Goal: Task Accomplishment & Management: Manage account settings

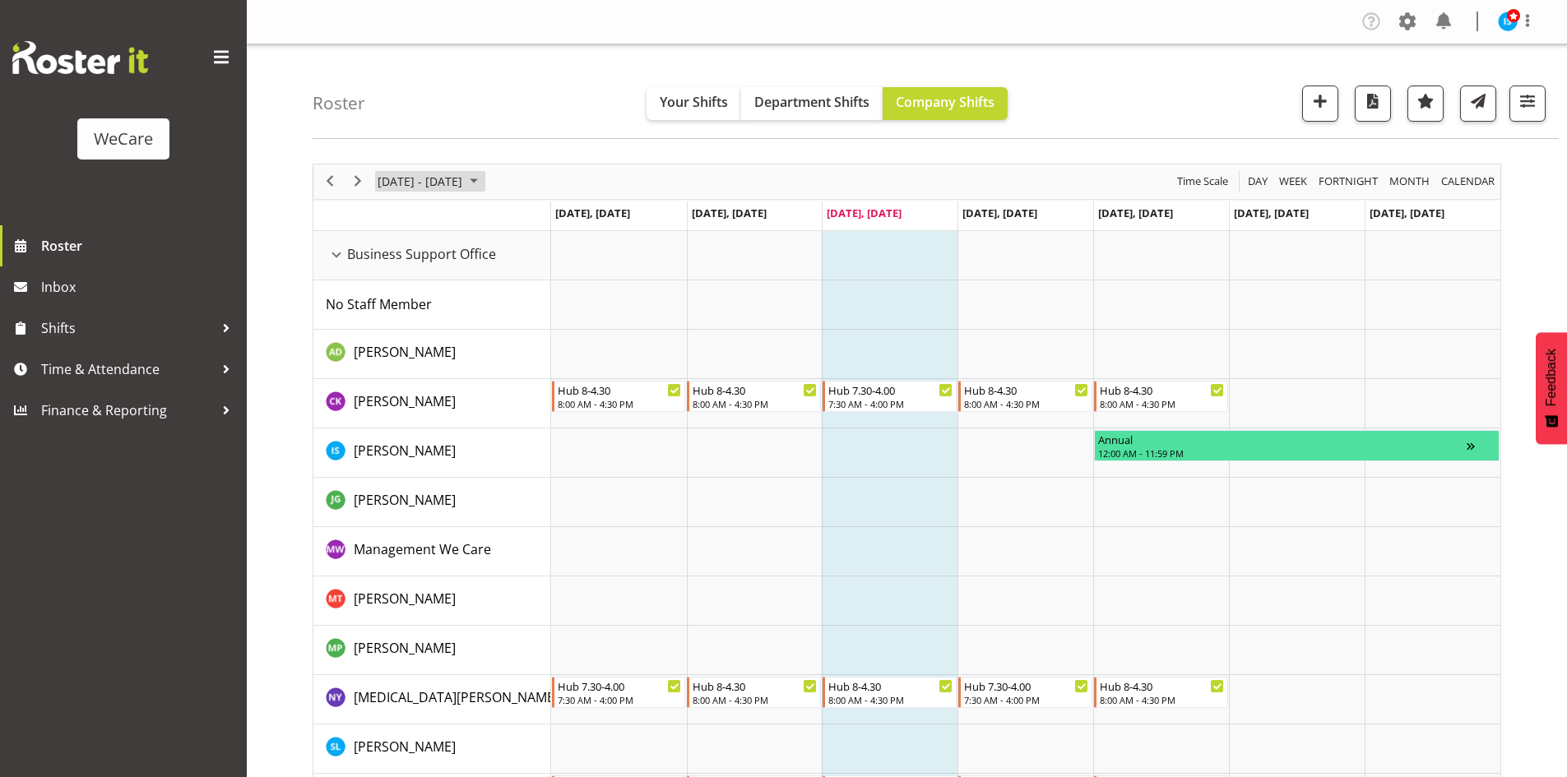
click at [445, 174] on span "[DATE] - [DATE]" at bounding box center [420, 181] width 88 height 21
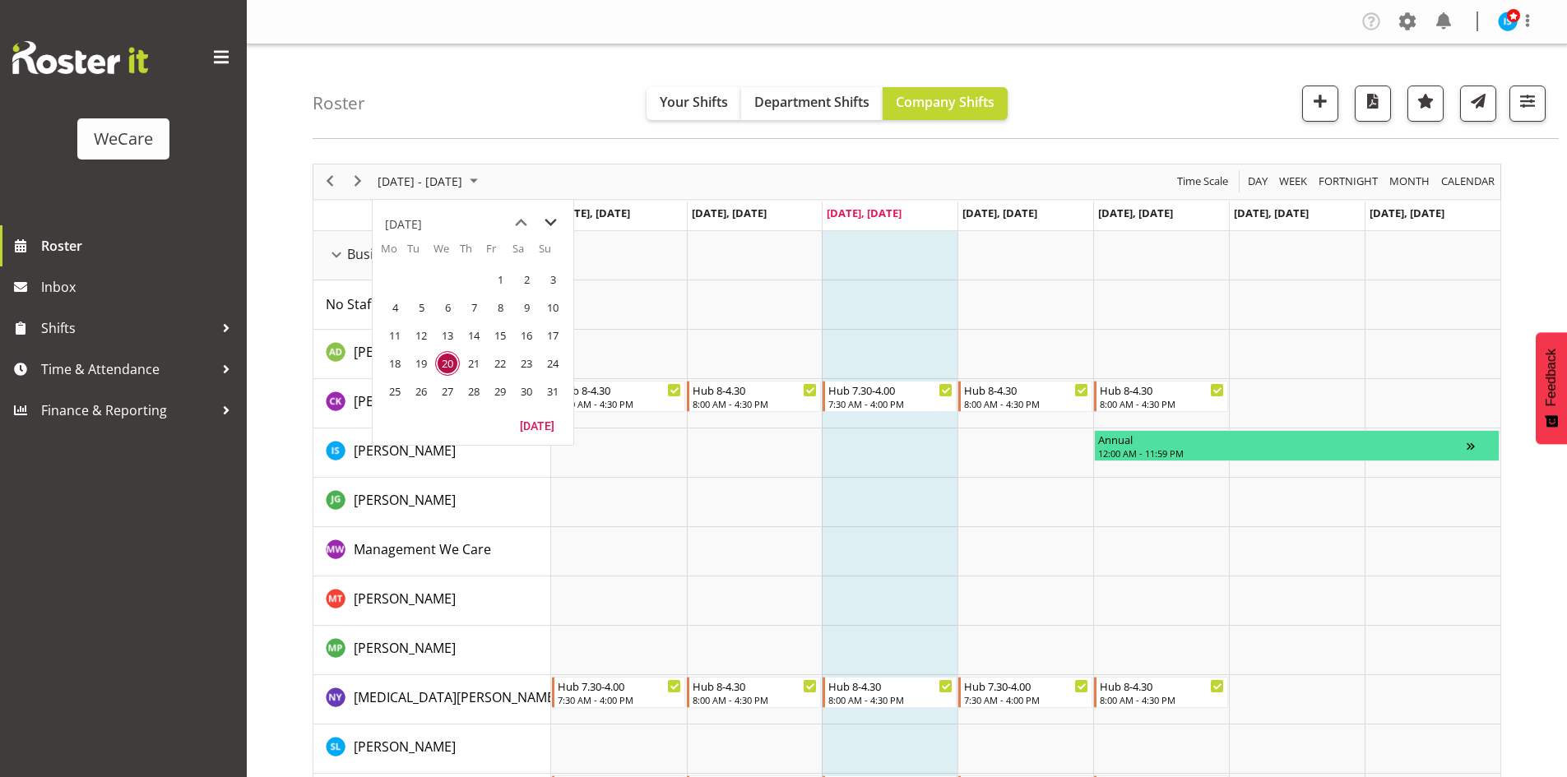
click at [557, 215] on span "next month" at bounding box center [550, 223] width 29 height 30
click at [553, 216] on span "next month" at bounding box center [550, 223] width 29 height 30
click at [394, 313] on span "6" at bounding box center [394, 307] width 25 height 25
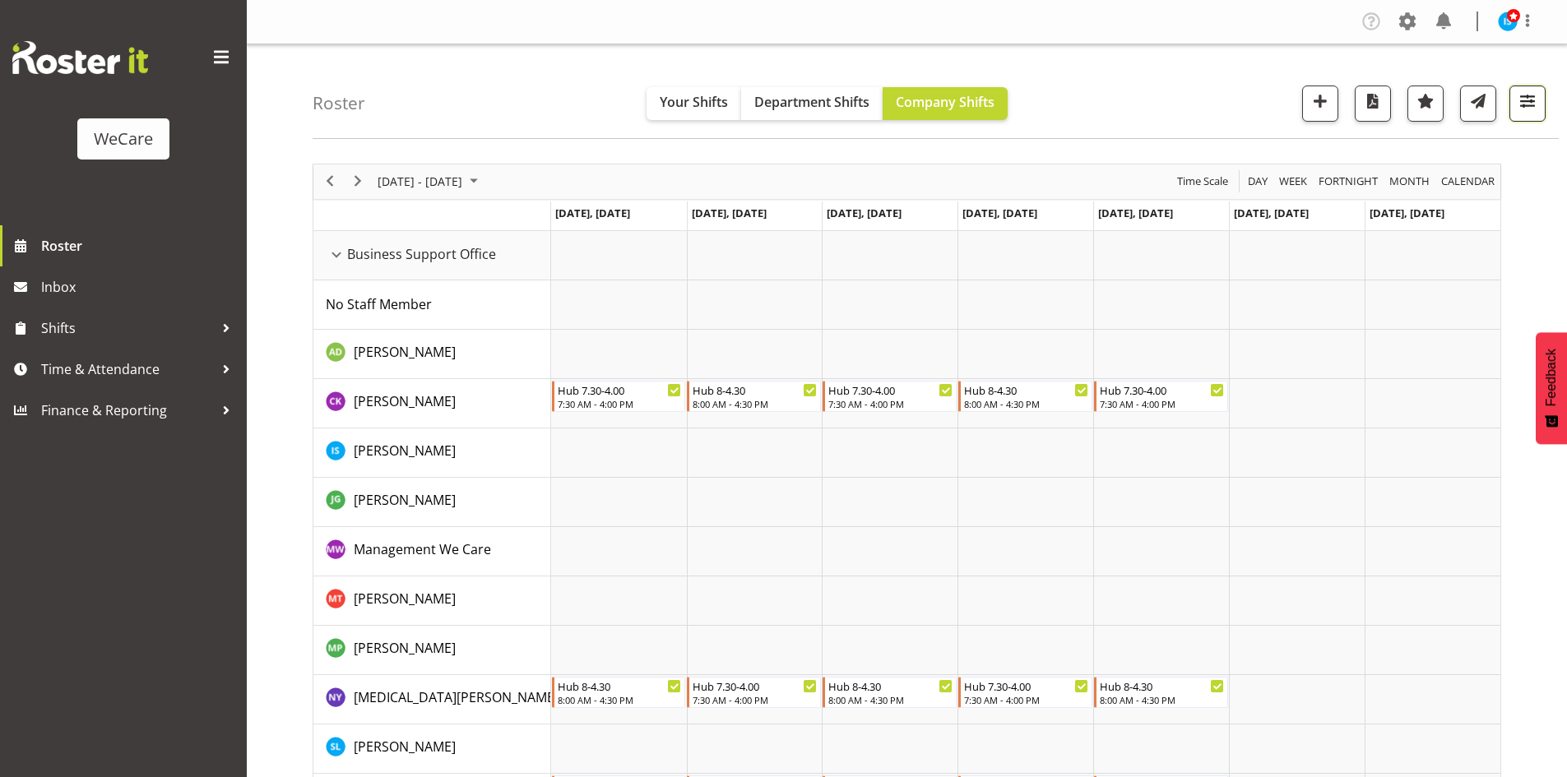
click at [1527, 93] on span "button" at bounding box center [1526, 100] width 21 height 21
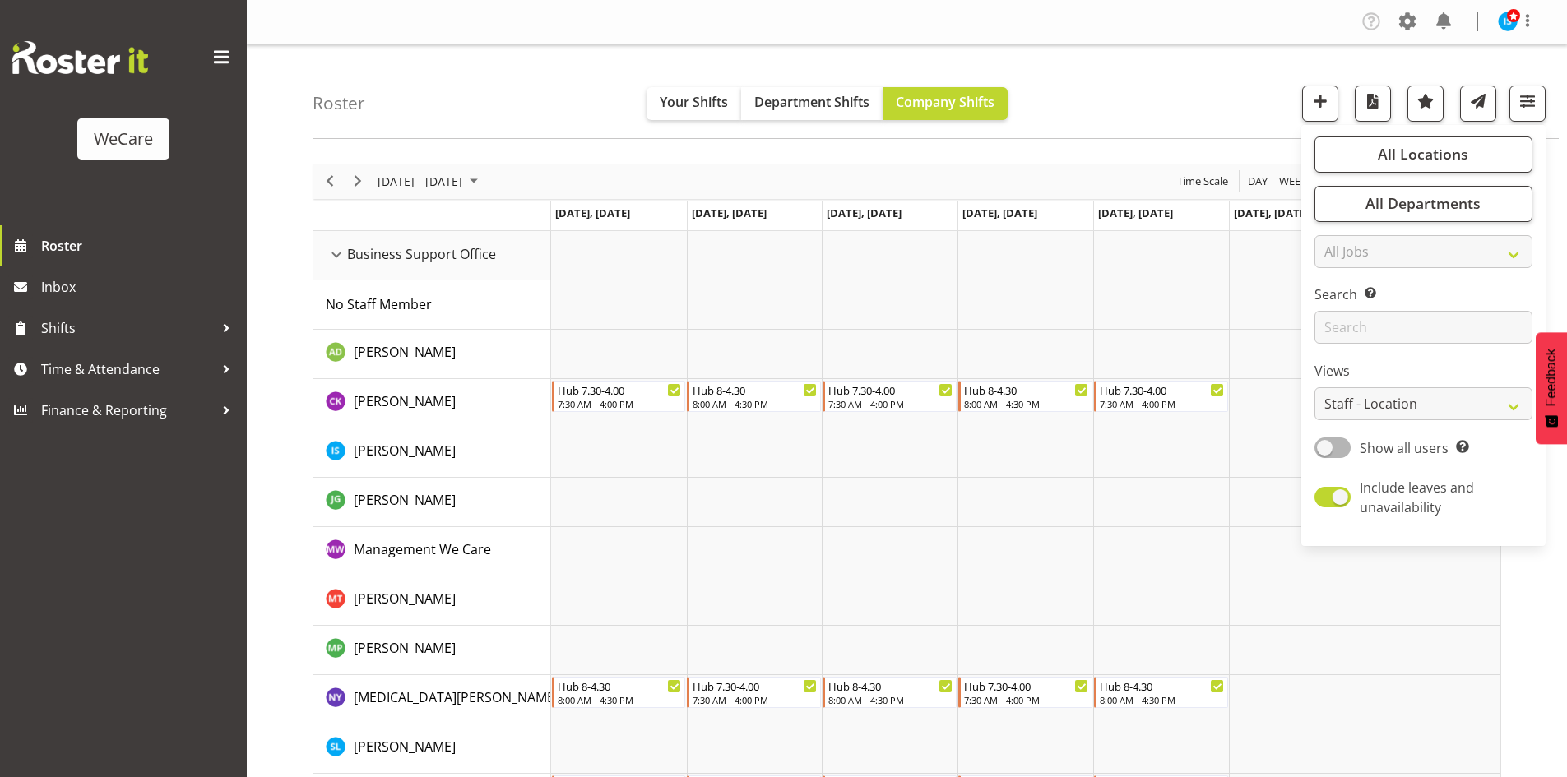
click at [1151, 71] on div "Roster Your Shifts Department Shifts Company Shifts All Locations Clear Busines…" at bounding box center [936, 91] width 1246 height 95
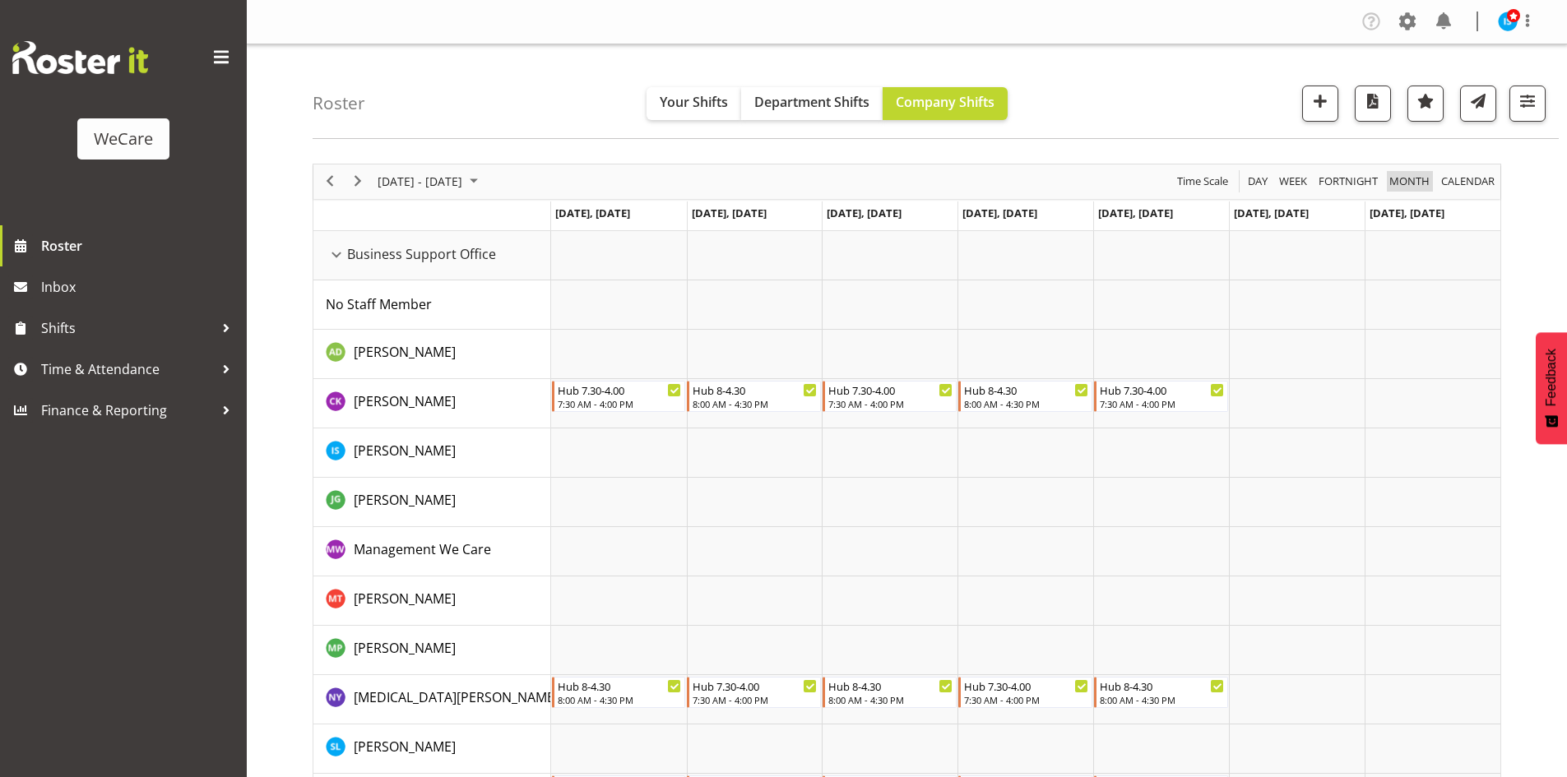
click at [1416, 176] on span "Month" at bounding box center [1409, 181] width 44 height 21
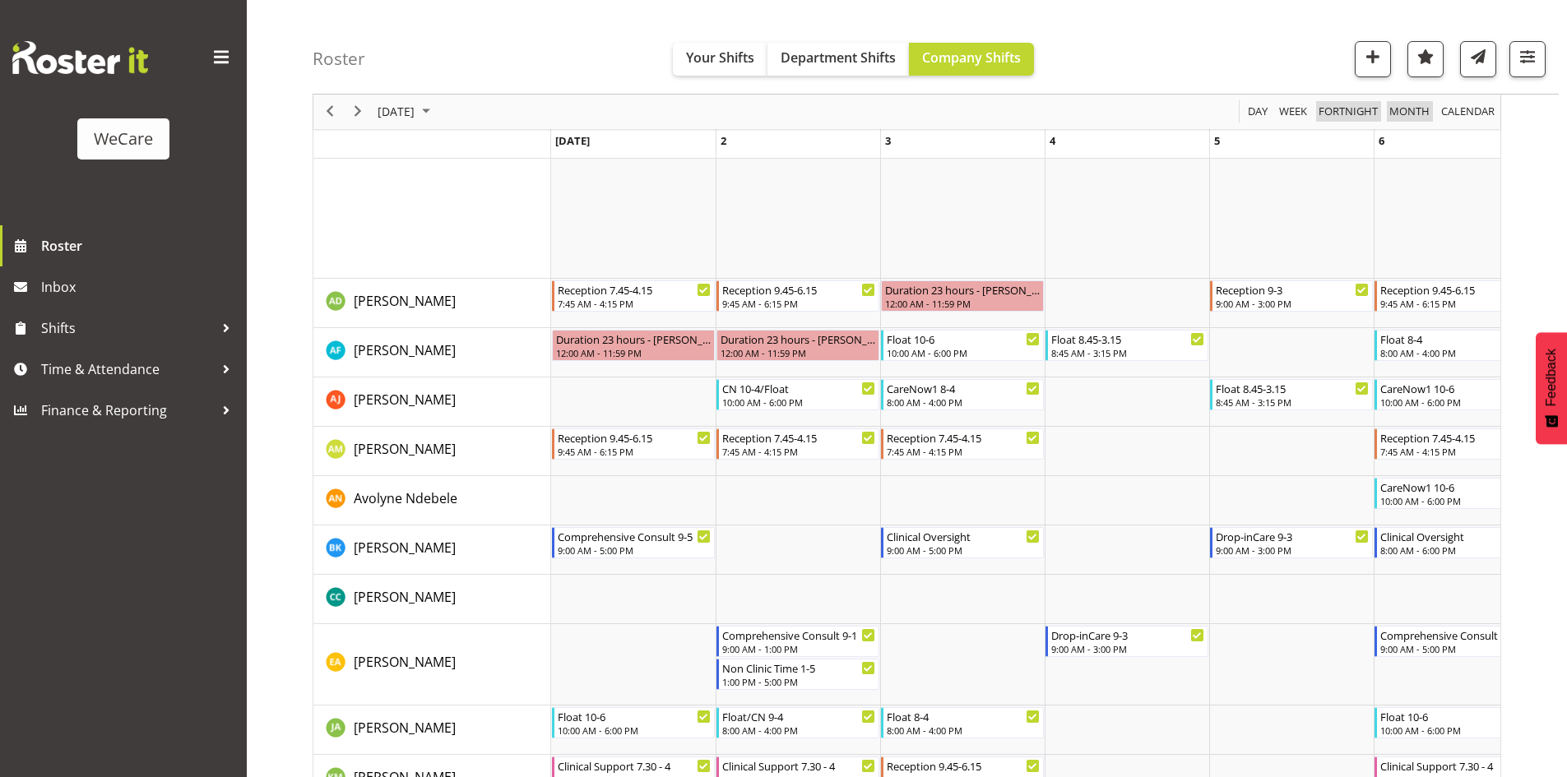
scroll to position [1069, 0]
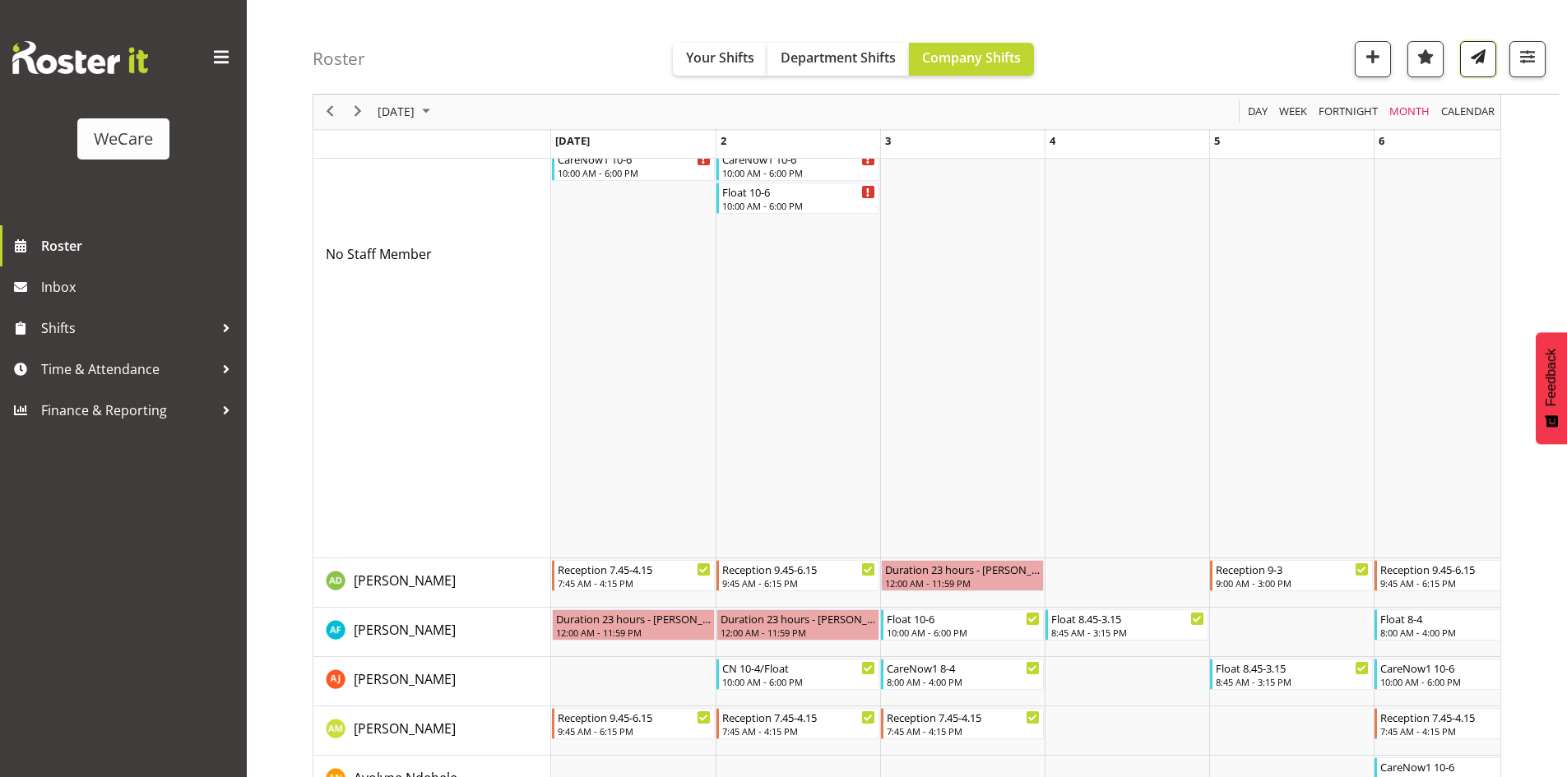
click at [1482, 59] on span "button" at bounding box center [1477, 56] width 21 height 21
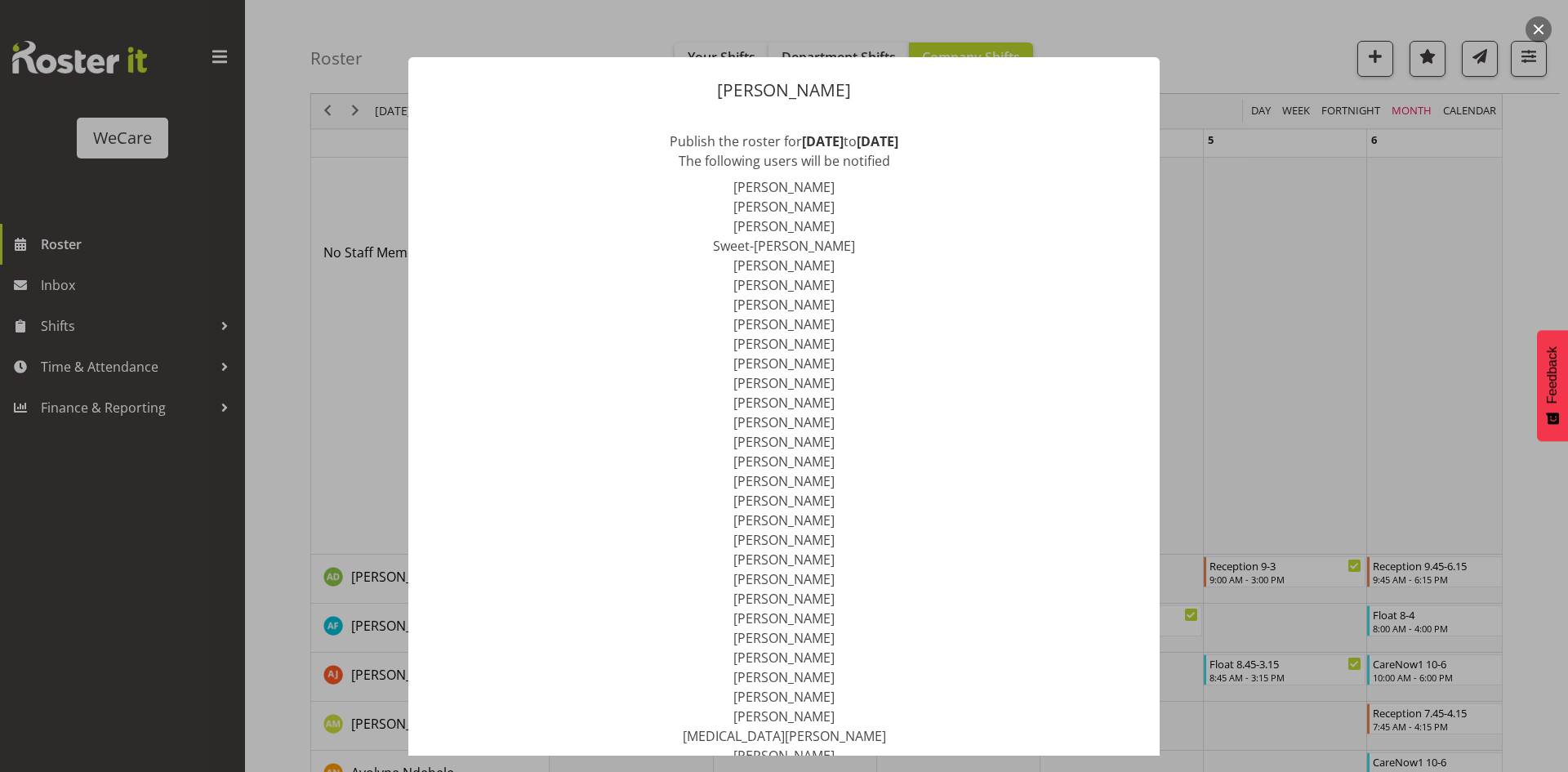
click at [1547, 24] on button "button" at bounding box center [1538, 29] width 26 height 26
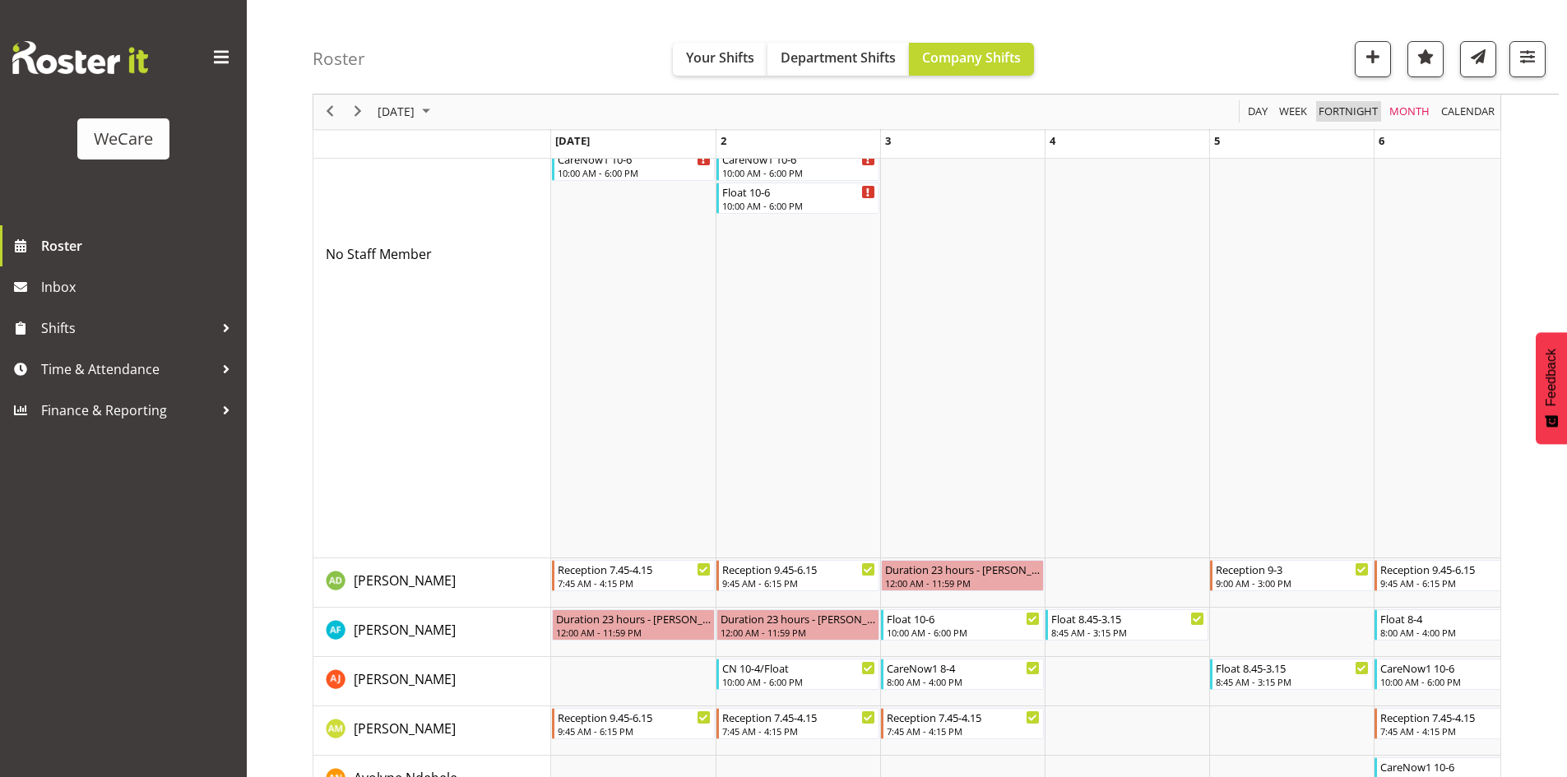
click at [1356, 104] on span "Fortnight" at bounding box center [1348, 112] width 63 height 21
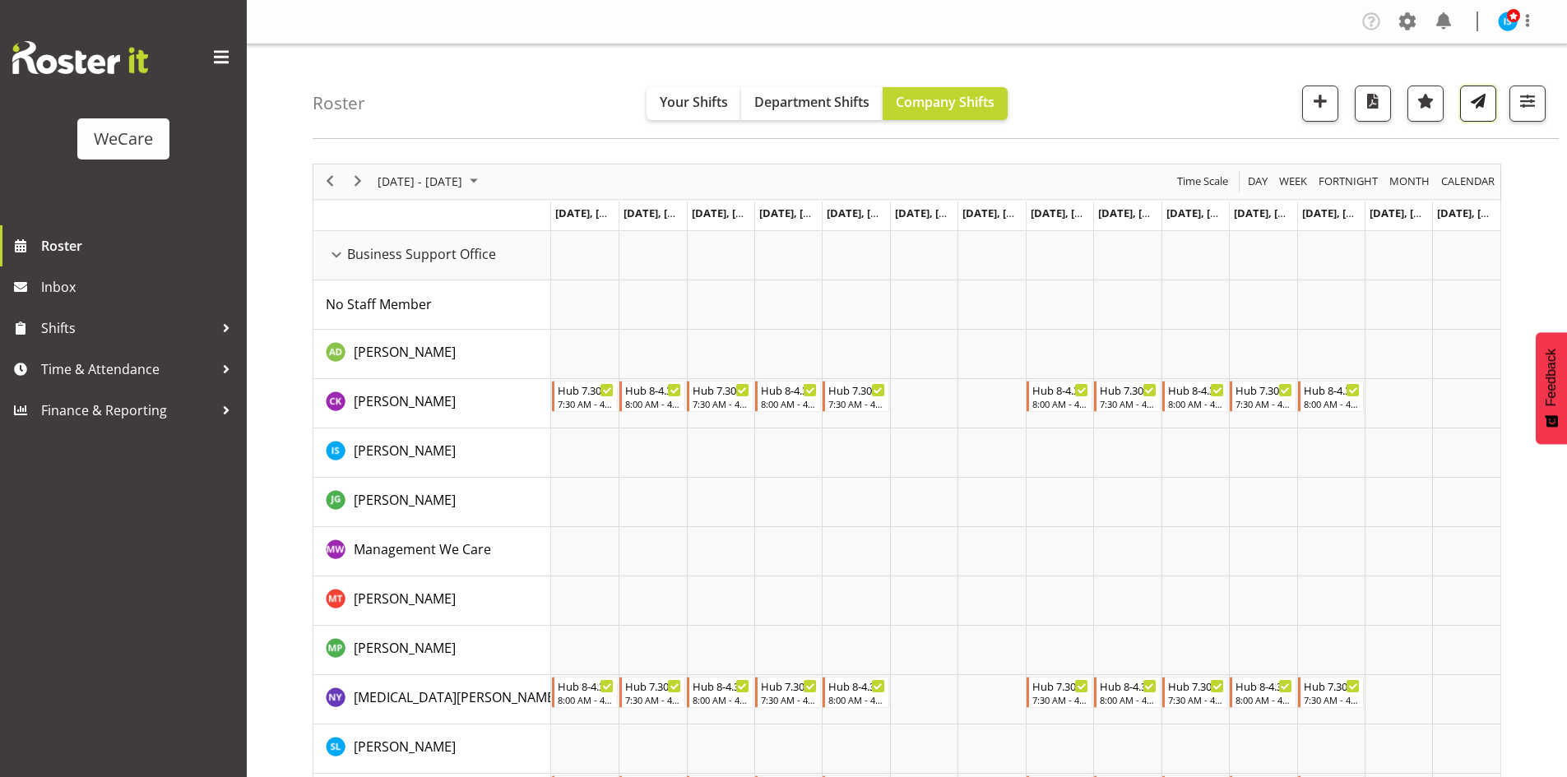
click at [1486, 107] on span "button" at bounding box center [1477, 100] width 21 height 21
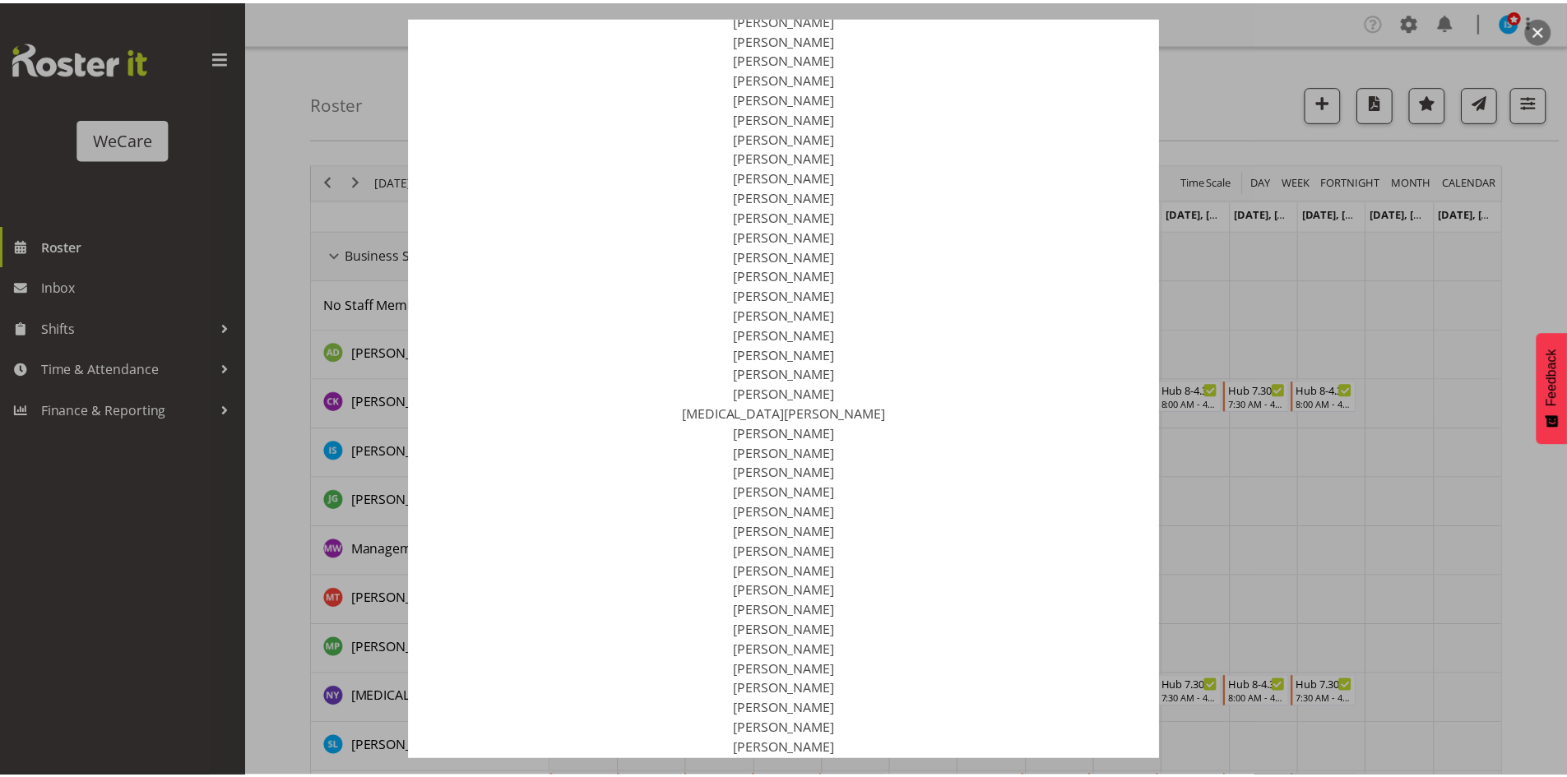
scroll to position [597, 0]
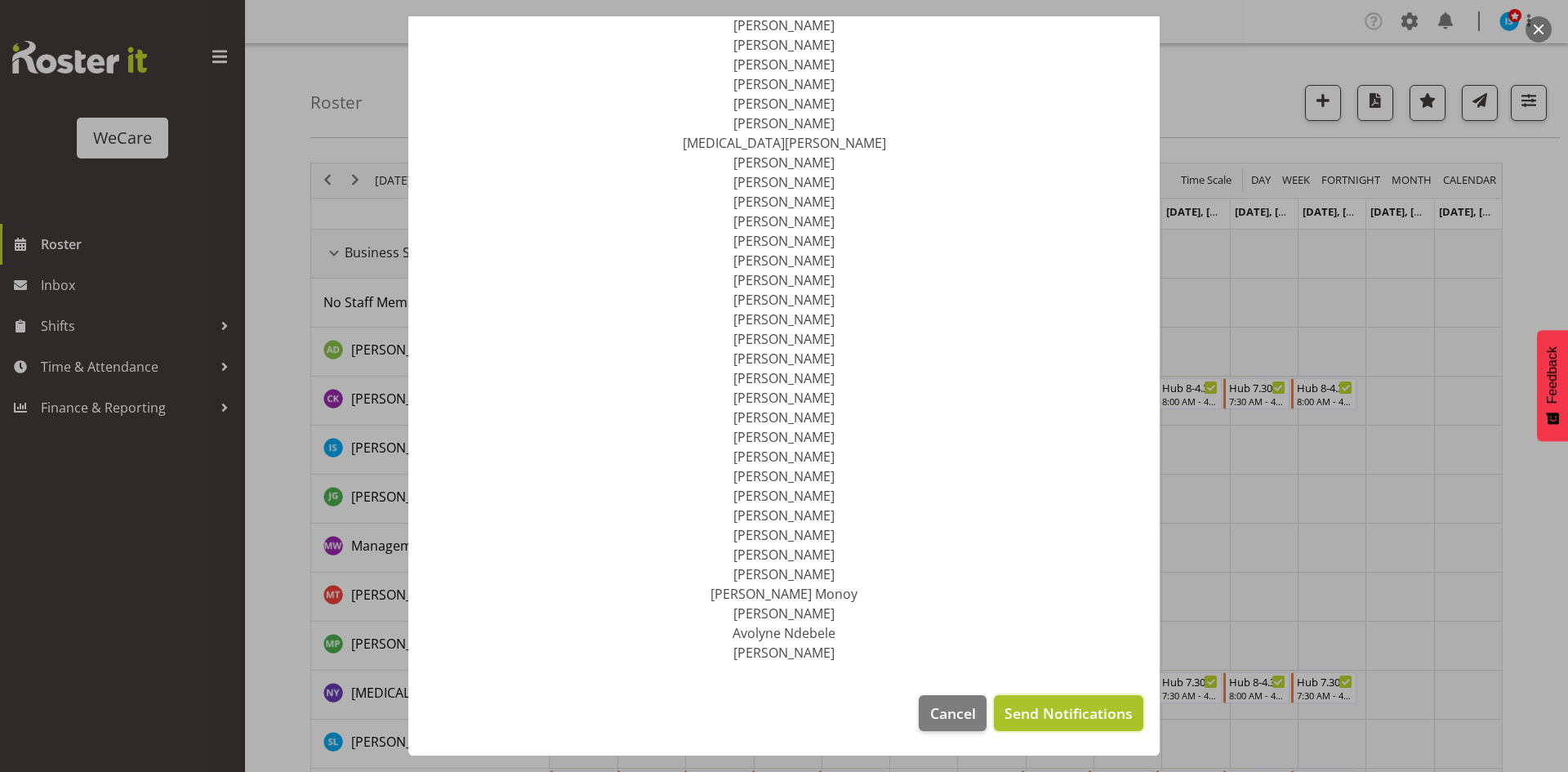
click at [1042, 702] on span "Send Notifications" at bounding box center [1069, 712] width 128 height 21
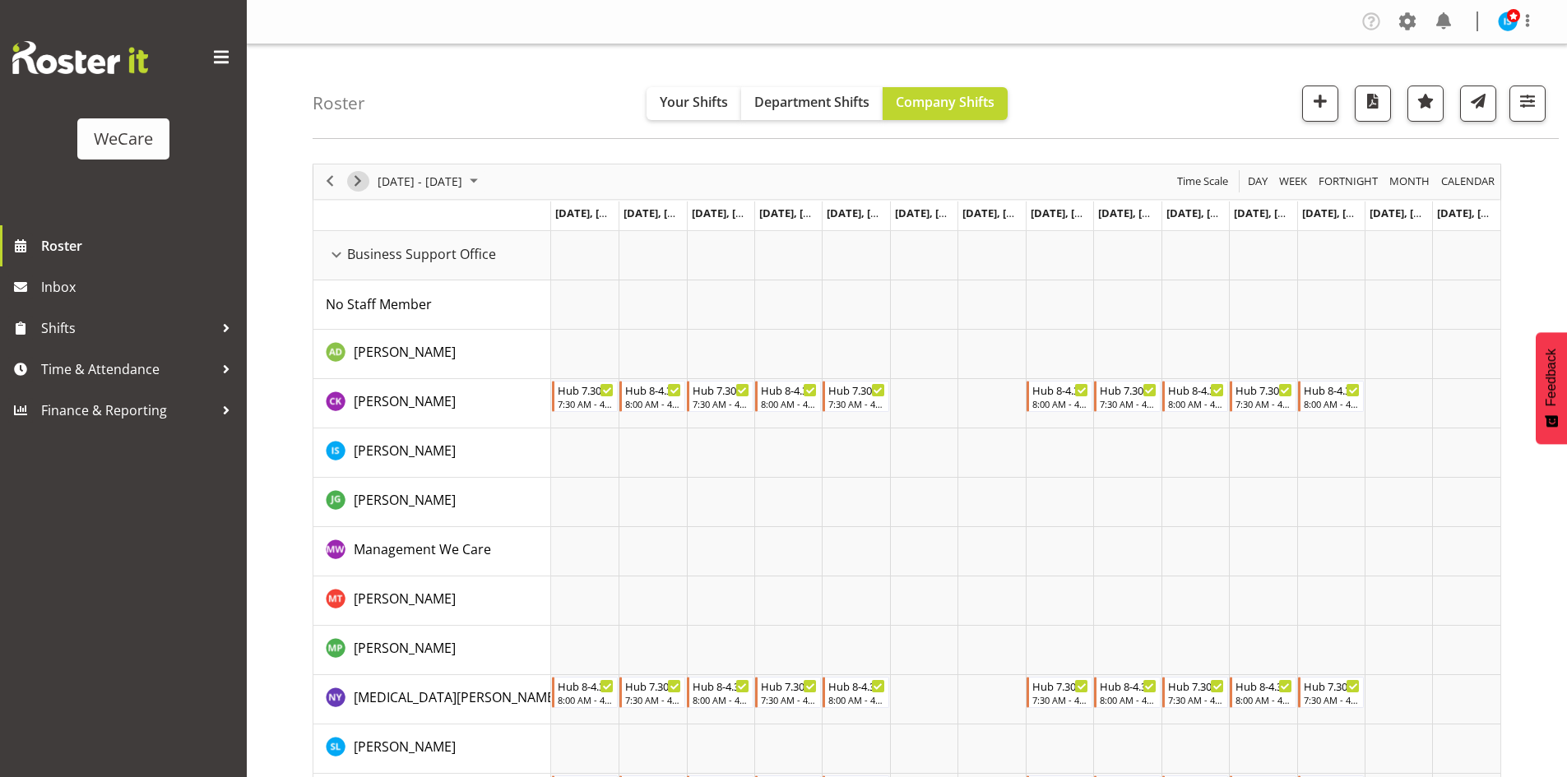
click at [357, 181] on span "Next" at bounding box center [358, 181] width 20 height 21
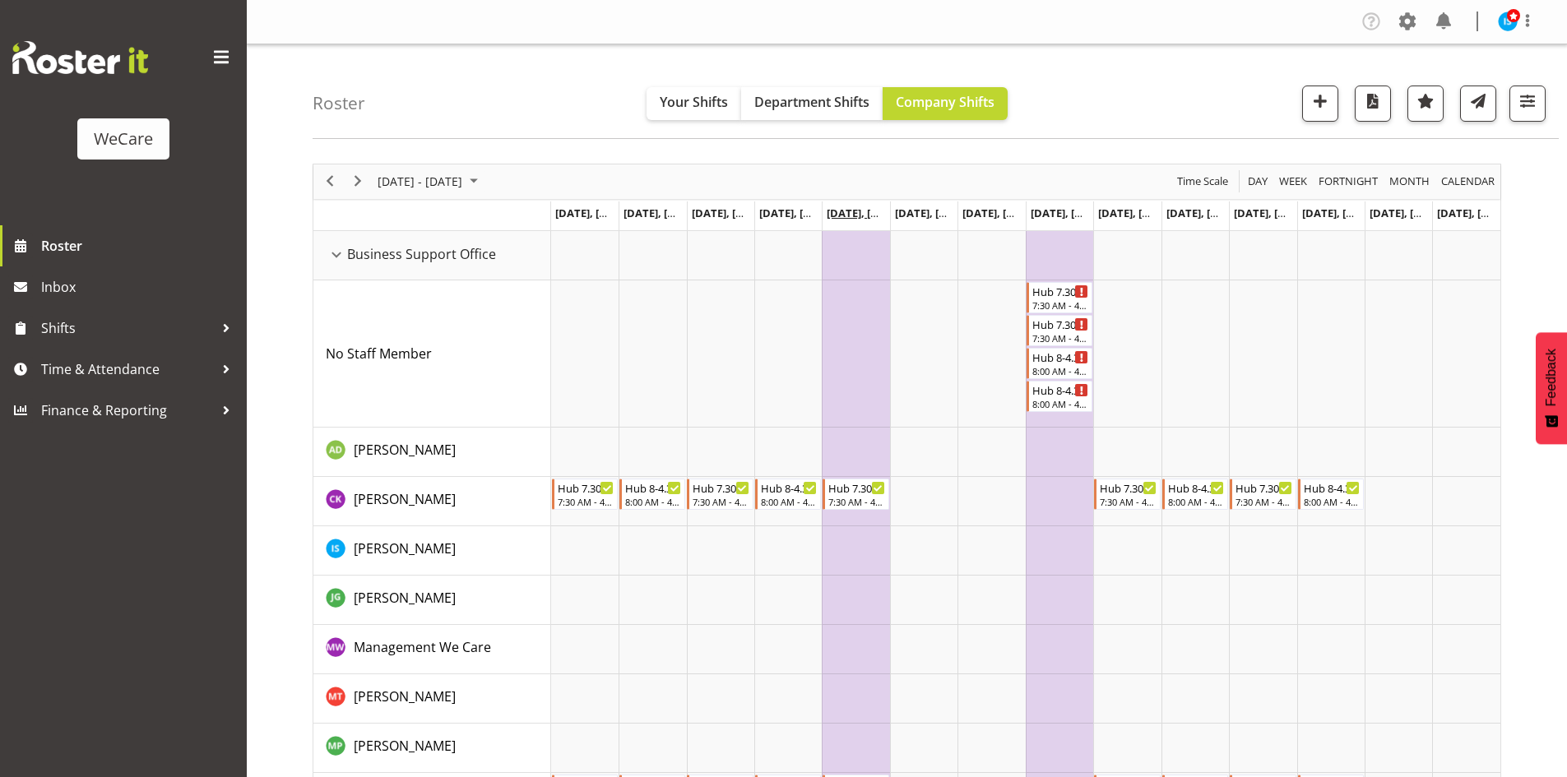
click at [860, 211] on span "[DATE], [DATE]" at bounding box center [867, 213] width 83 height 15
drag, startPoint x: 894, startPoint y: 256, endPoint x: 914, endPoint y: 245, distance: 22.4
click at [912, 245] on td "Timeline Week of October 20, 2025" at bounding box center [923, 255] width 67 height 49
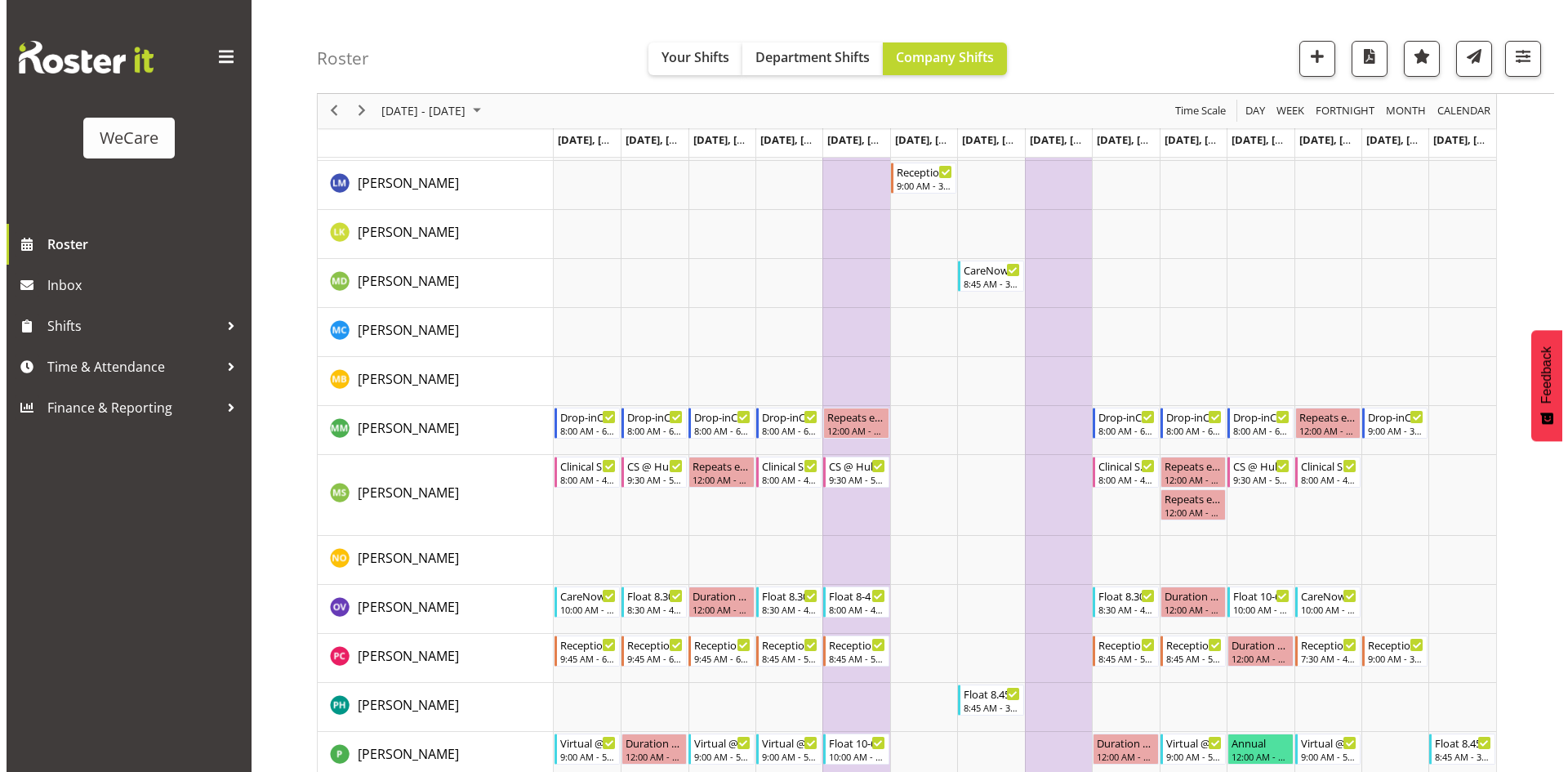
scroll to position [8742, 0]
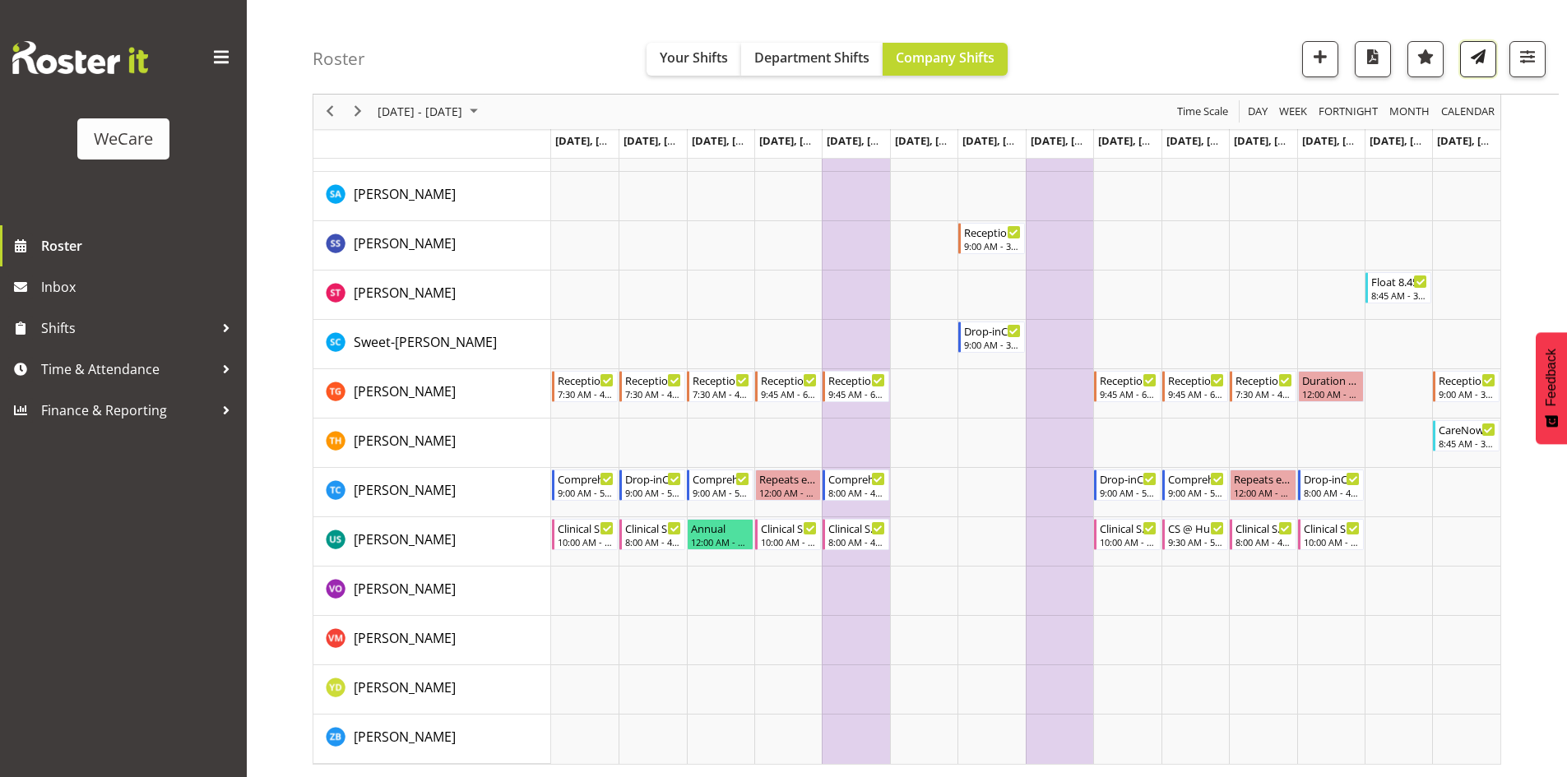
click at [1486, 49] on span "button" at bounding box center [1477, 56] width 21 height 21
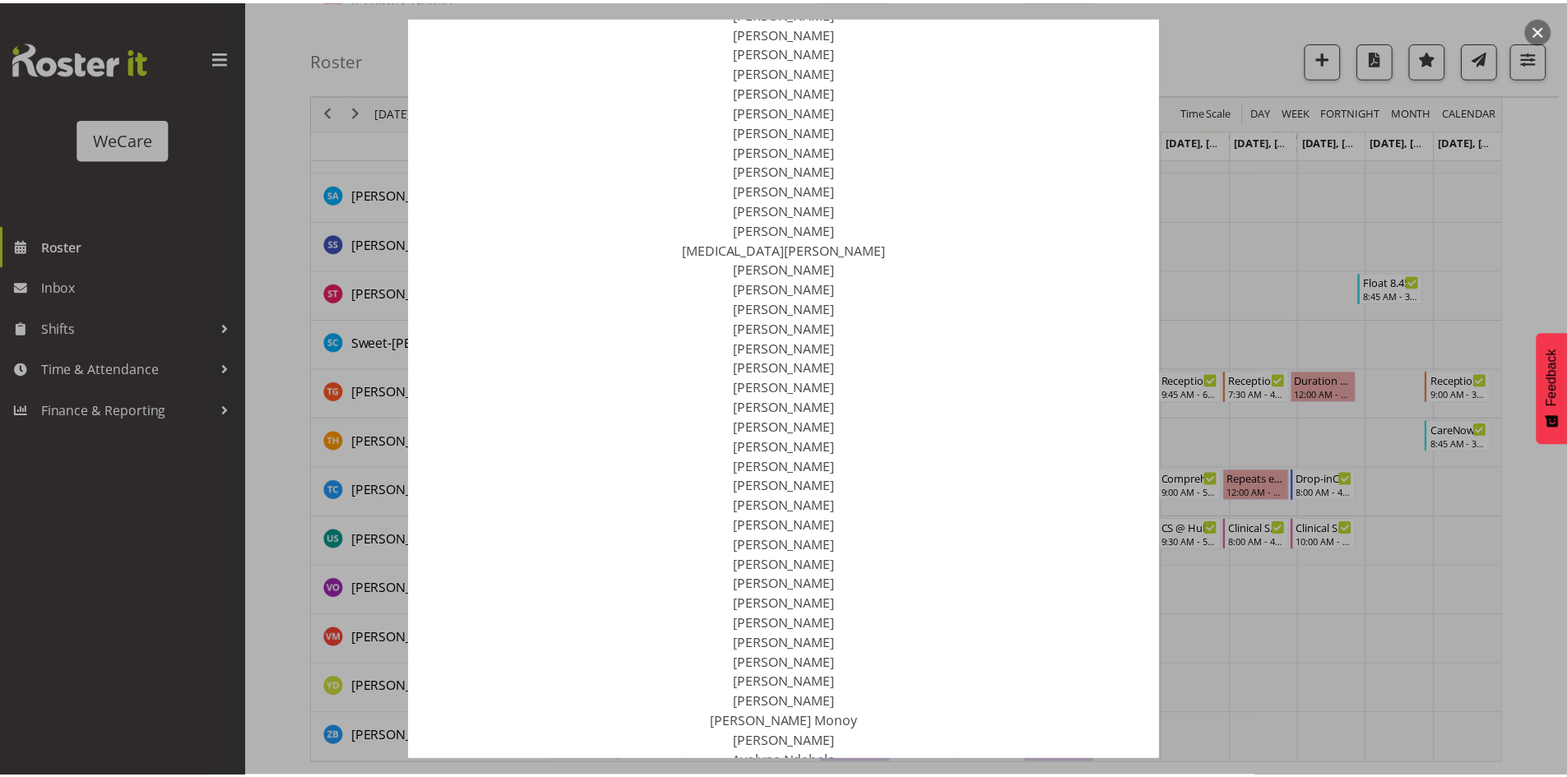
scroll to position [597, 0]
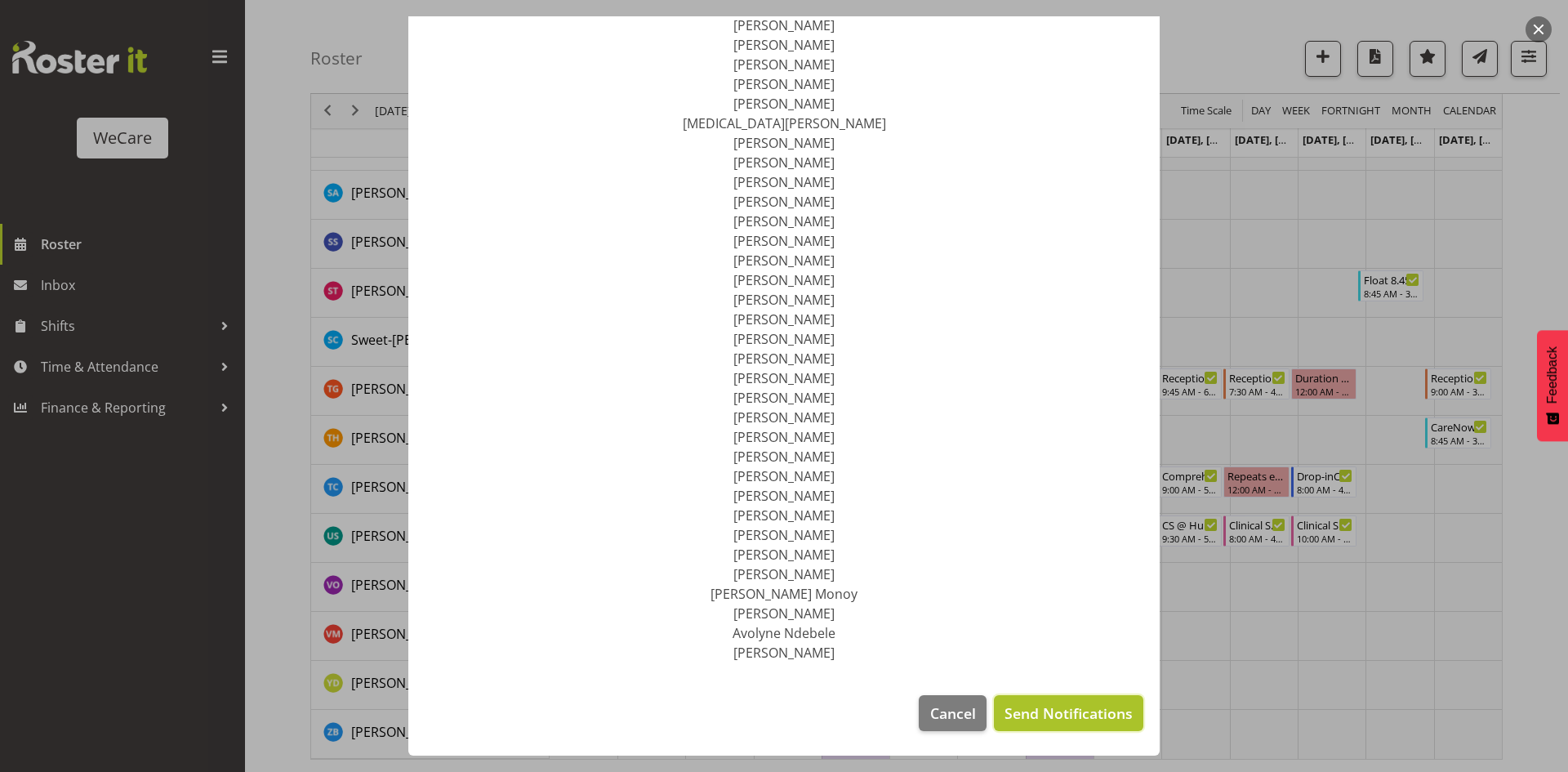
click at [1050, 711] on span "Send Notifications" at bounding box center [1069, 712] width 128 height 21
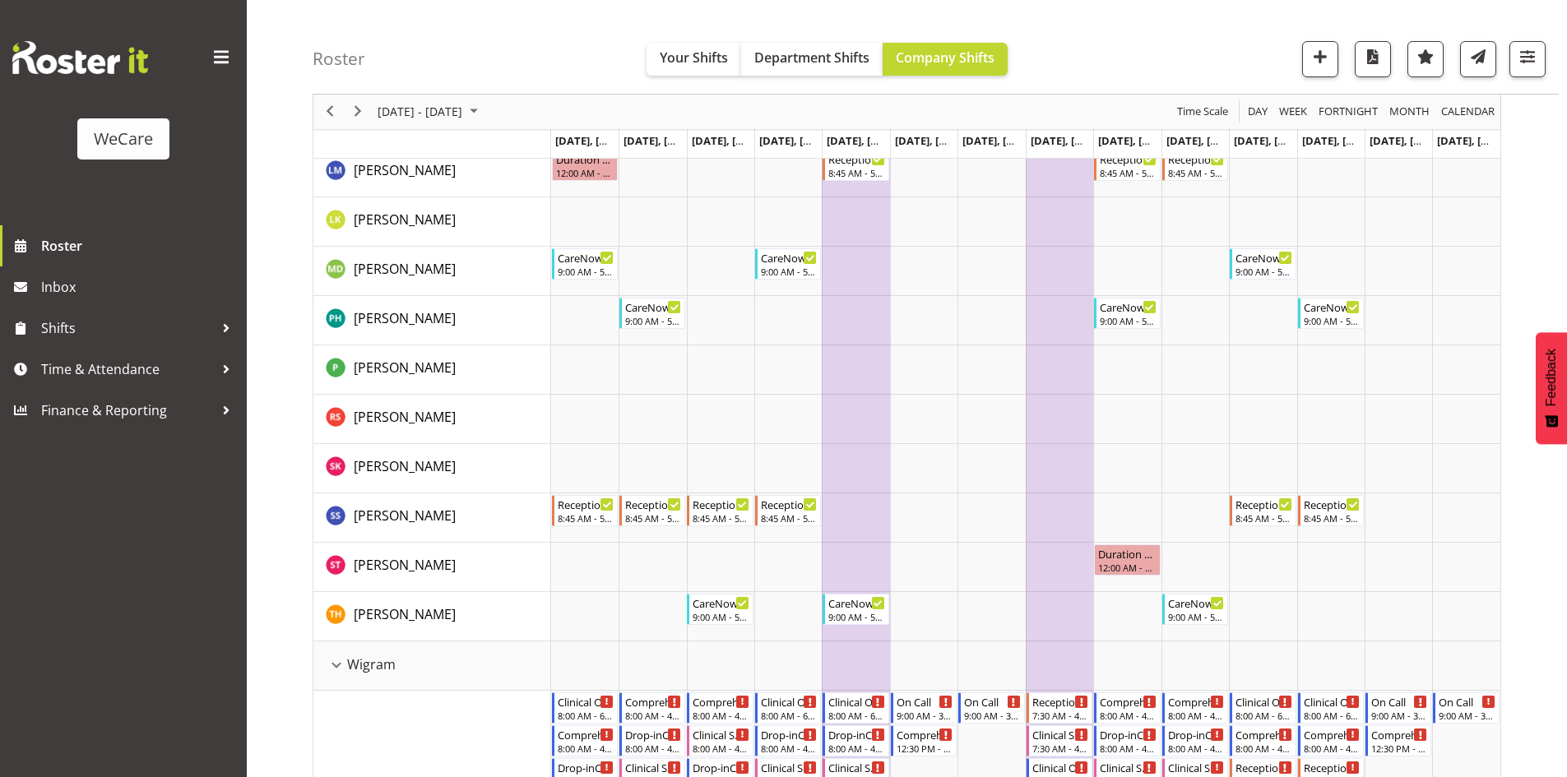
scroll to position [3536, 0]
